Goal: Use online tool/utility: Utilize a website feature to perform a specific function

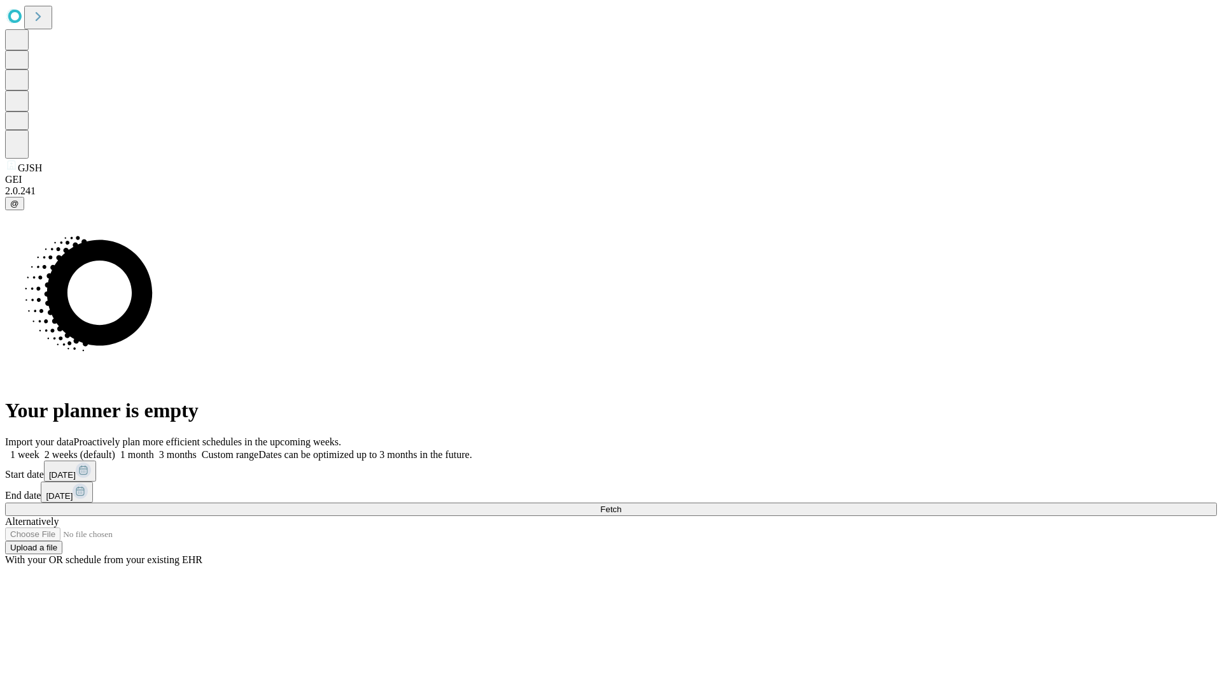
click at [621, 504] on span "Fetch" at bounding box center [610, 509] width 21 height 10
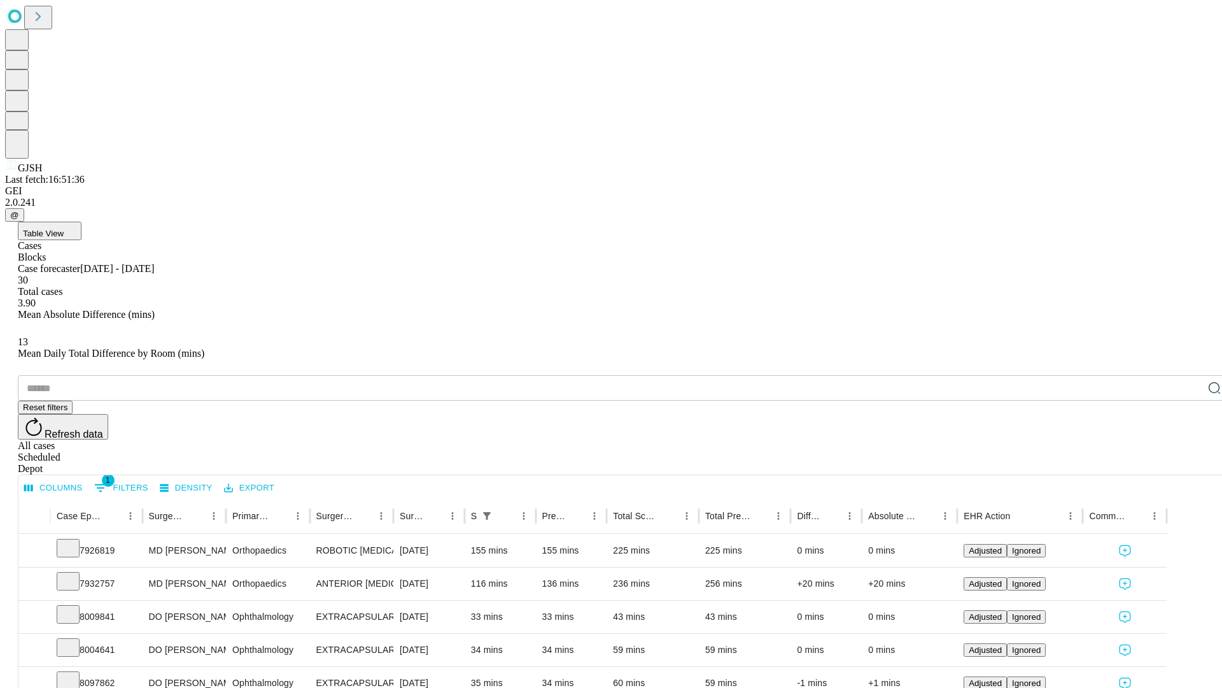
click at [64, 229] on span "Table View" at bounding box center [43, 234] width 41 height 10
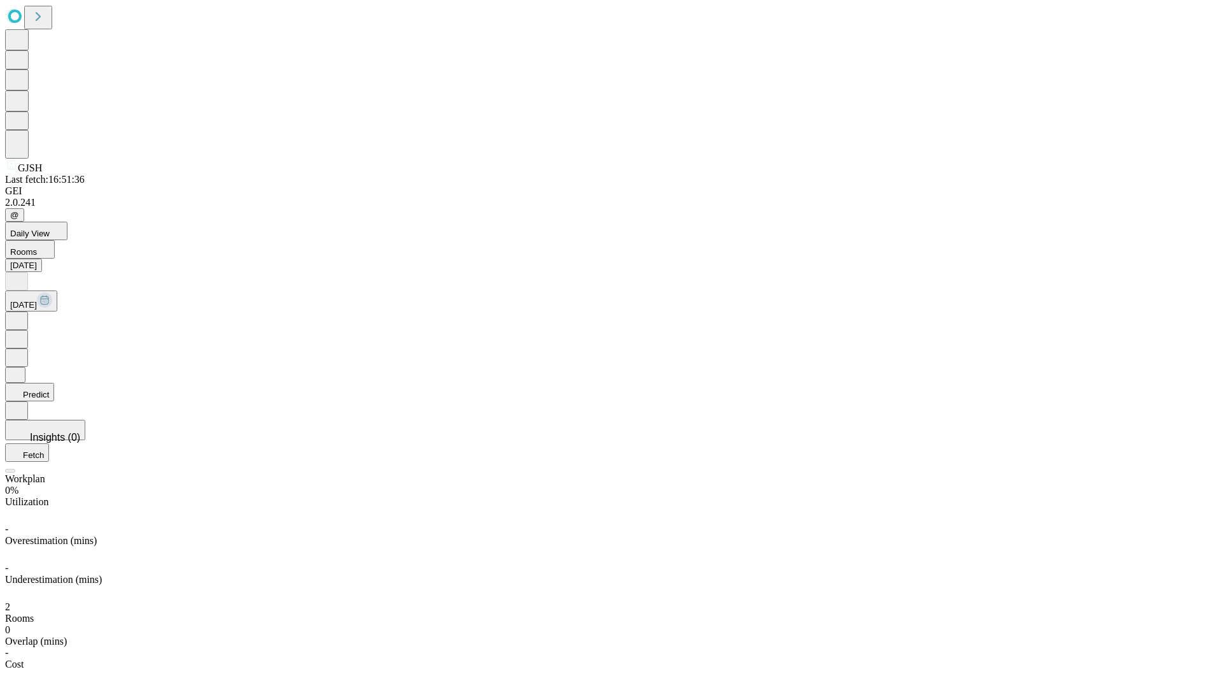
click at [54, 383] on button "Predict" at bounding box center [29, 392] width 49 height 18
